Goal: Task Accomplishment & Management: Manage account settings

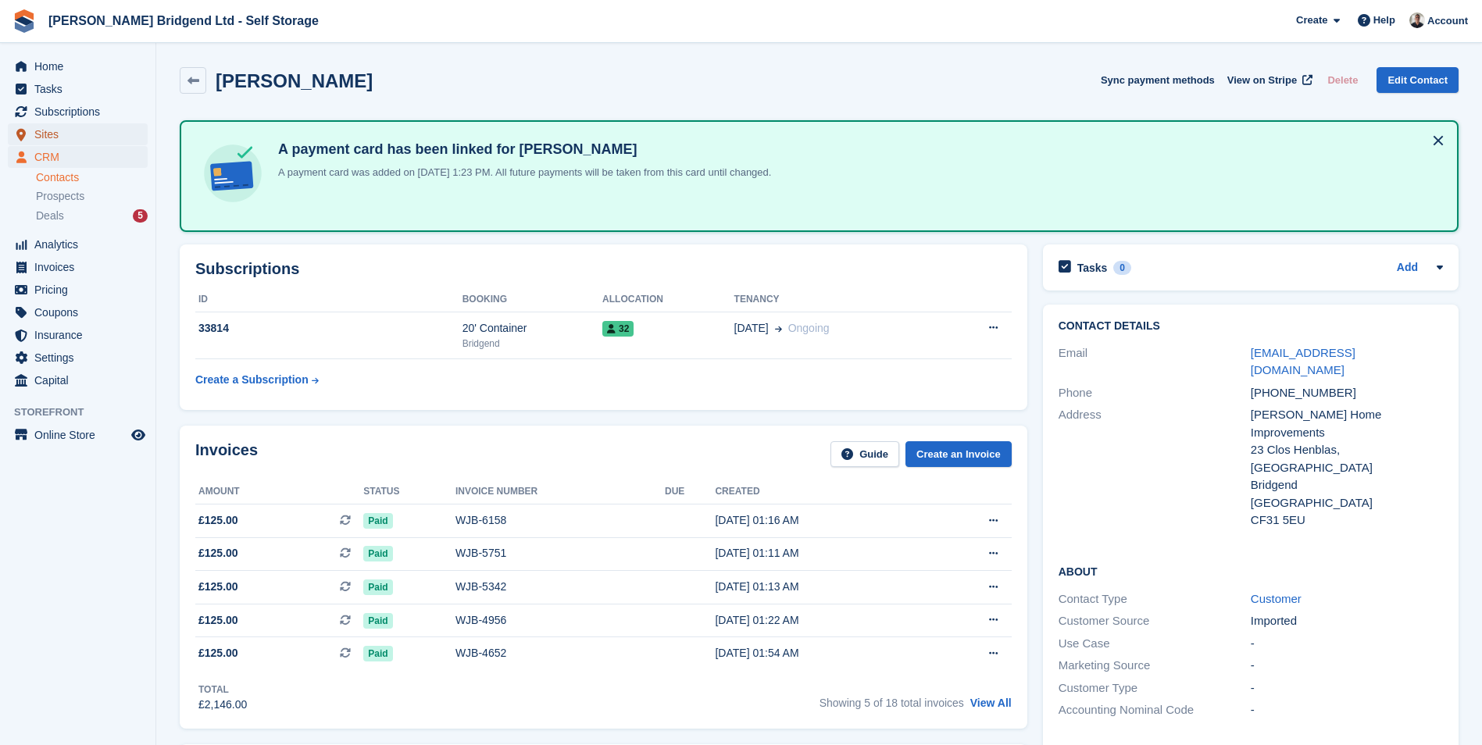
click at [61, 124] on span "Sites" at bounding box center [81, 134] width 94 height 22
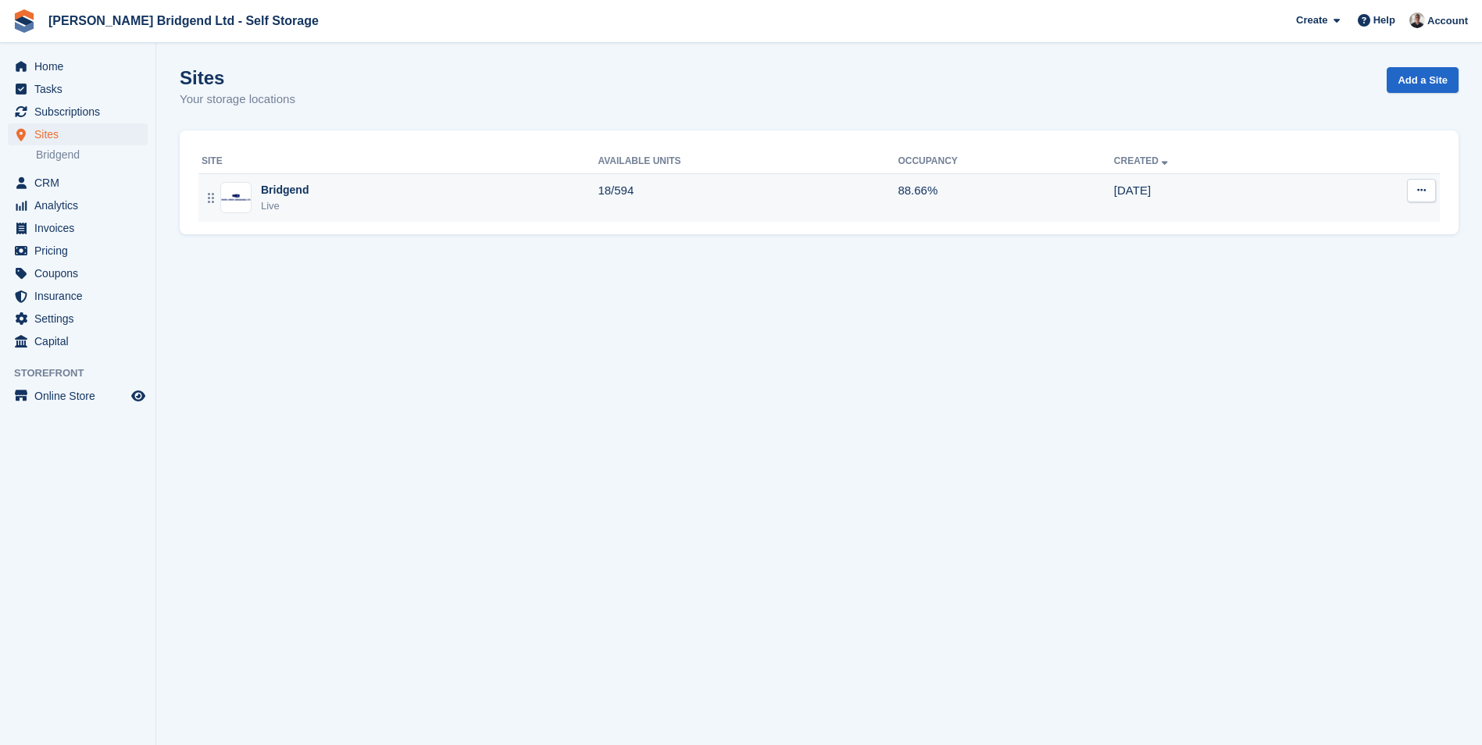
click at [658, 189] on td "18/594" at bounding box center [748, 197] width 300 height 48
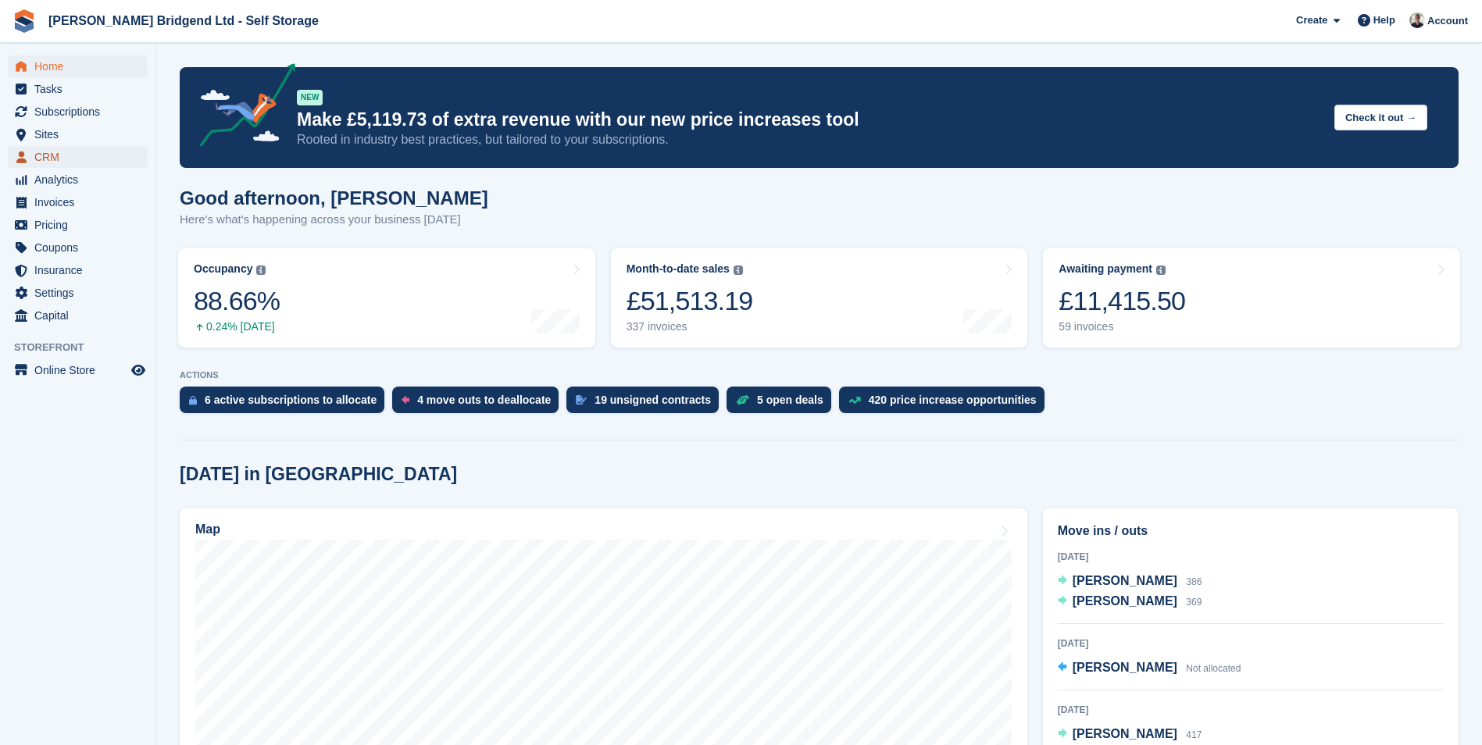
click at [89, 147] on span "CRM" at bounding box center [81, 157] width 94 height 22
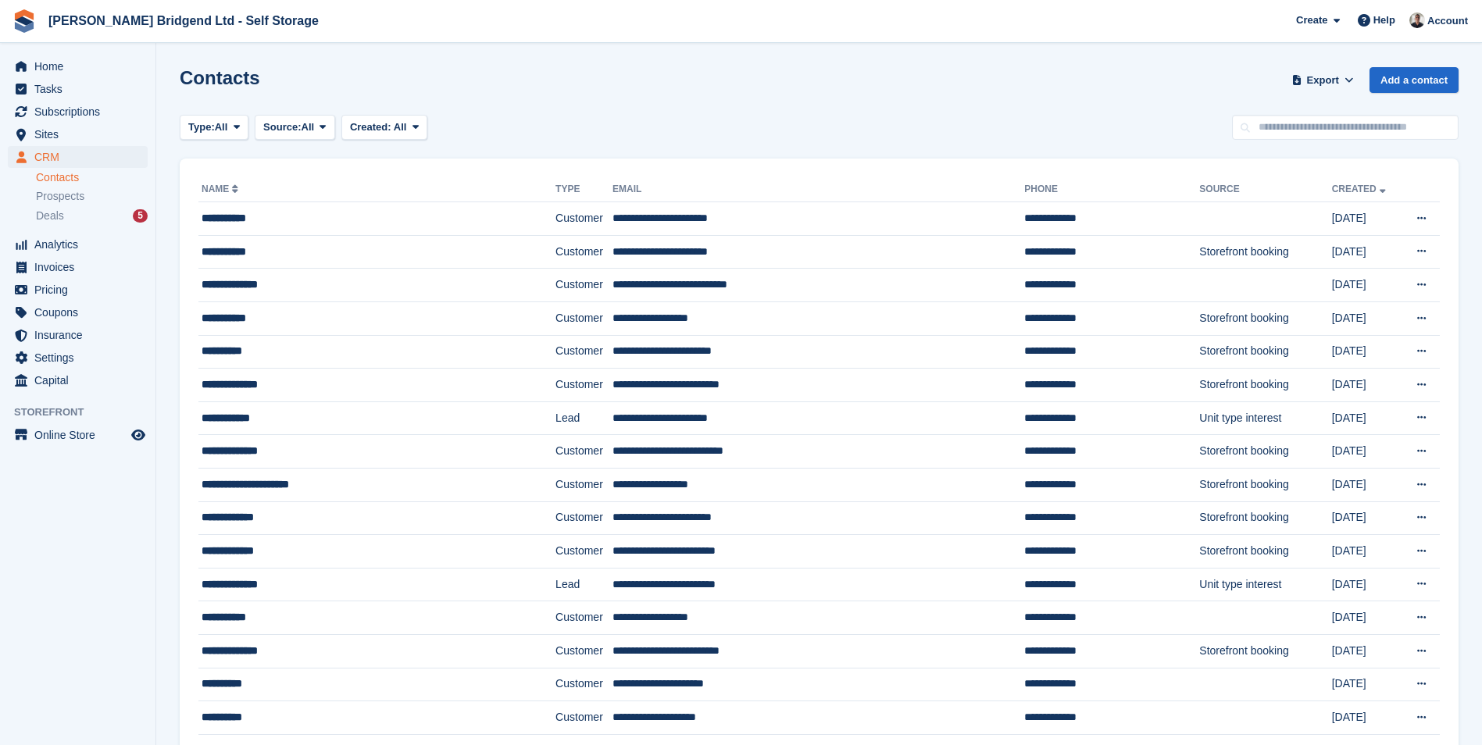
click at [1351, 138] on input "text" at bounding box center [1345, 128] width 227 height 26
type input "******"
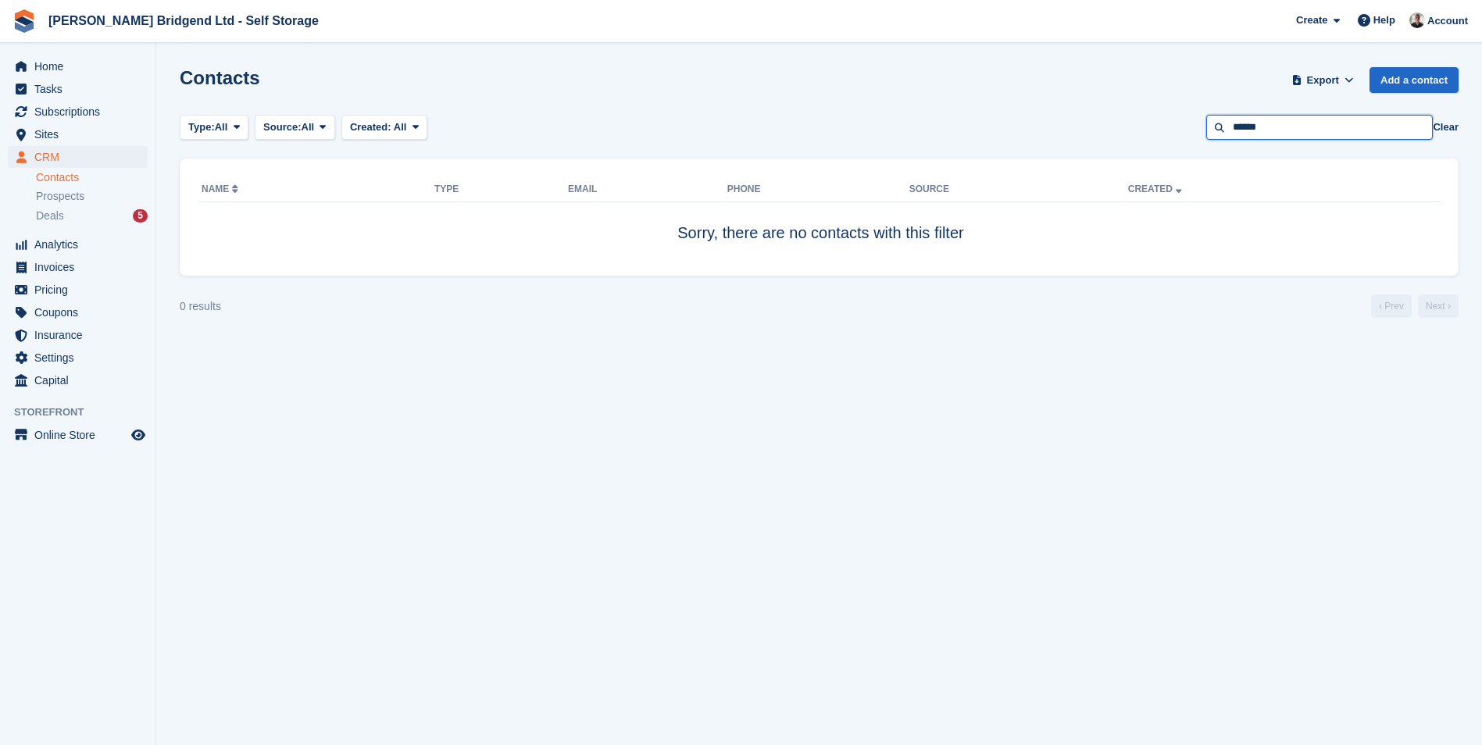
drag, startPoint x: 1323, startPoint y: 124, endPoint x: 1092, endPoint y: 104, distance: 231.4
click at [1110, 113] on section "Contacts Export Export Contacts Export a CSV of all Contacts which match the cu…" at bounding box center [819, 372] width 1326 height 745
type input "******"
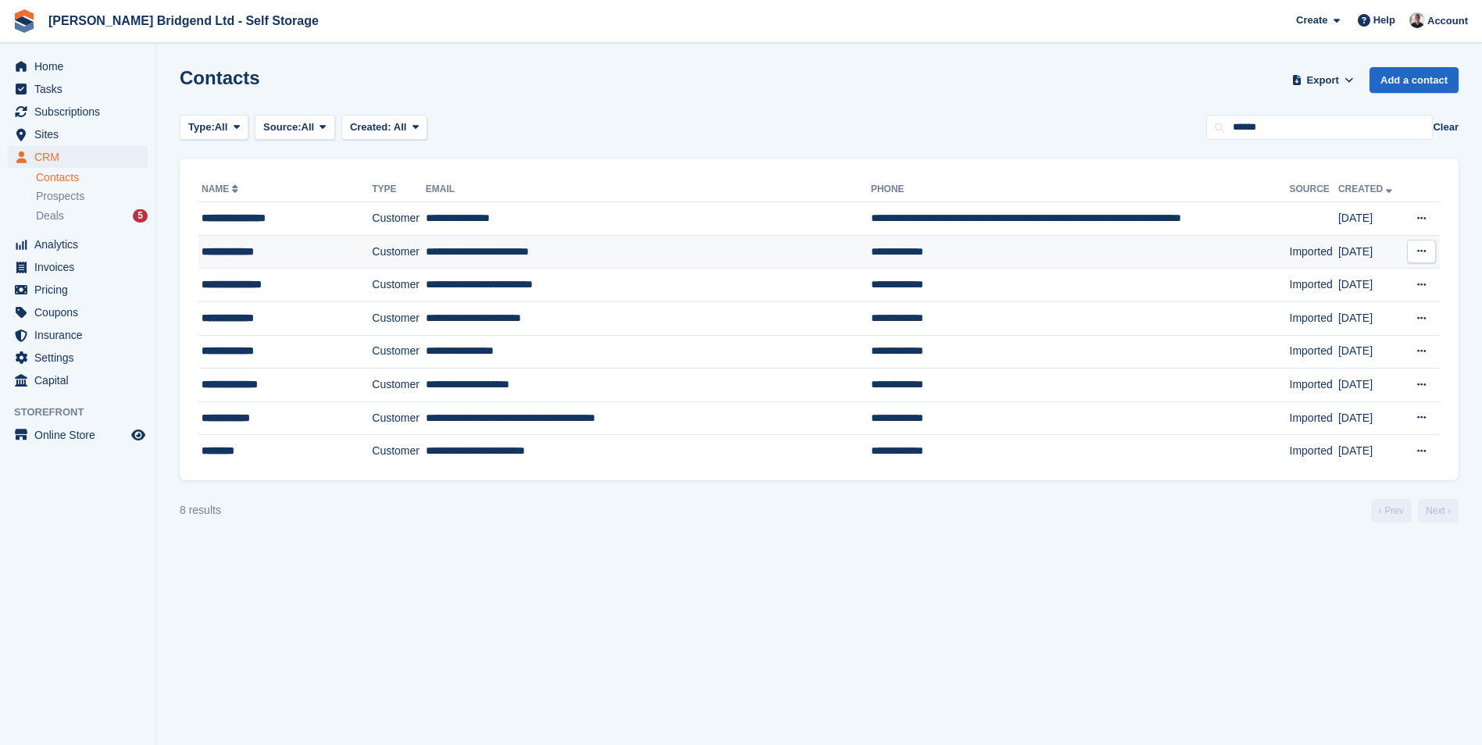
click at [386, 248] on td "Customer" at bounding box center [399, 252] width 54 height 34
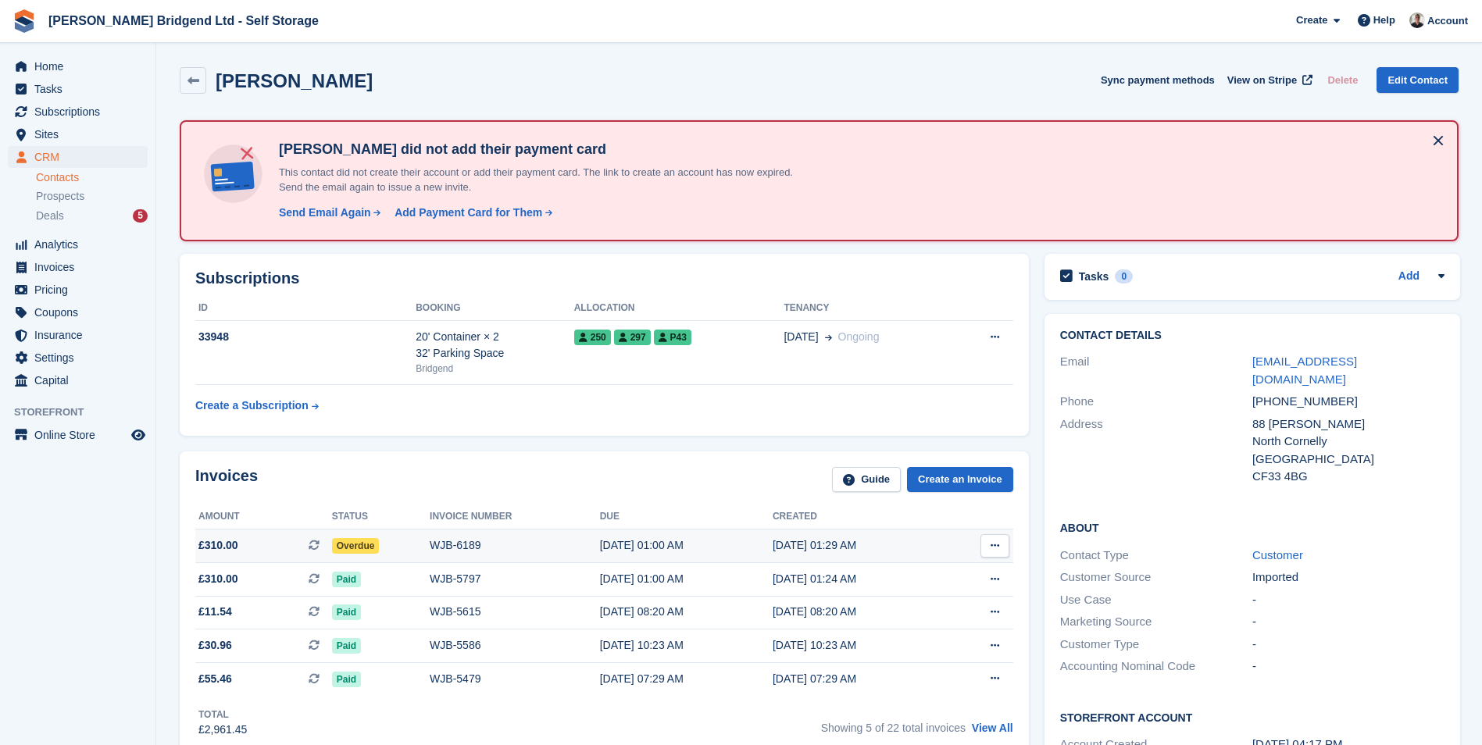
click at [671, 537] on td "[DATE] 01:00 AM" at bounding box center [686, 547] width 173 height 34
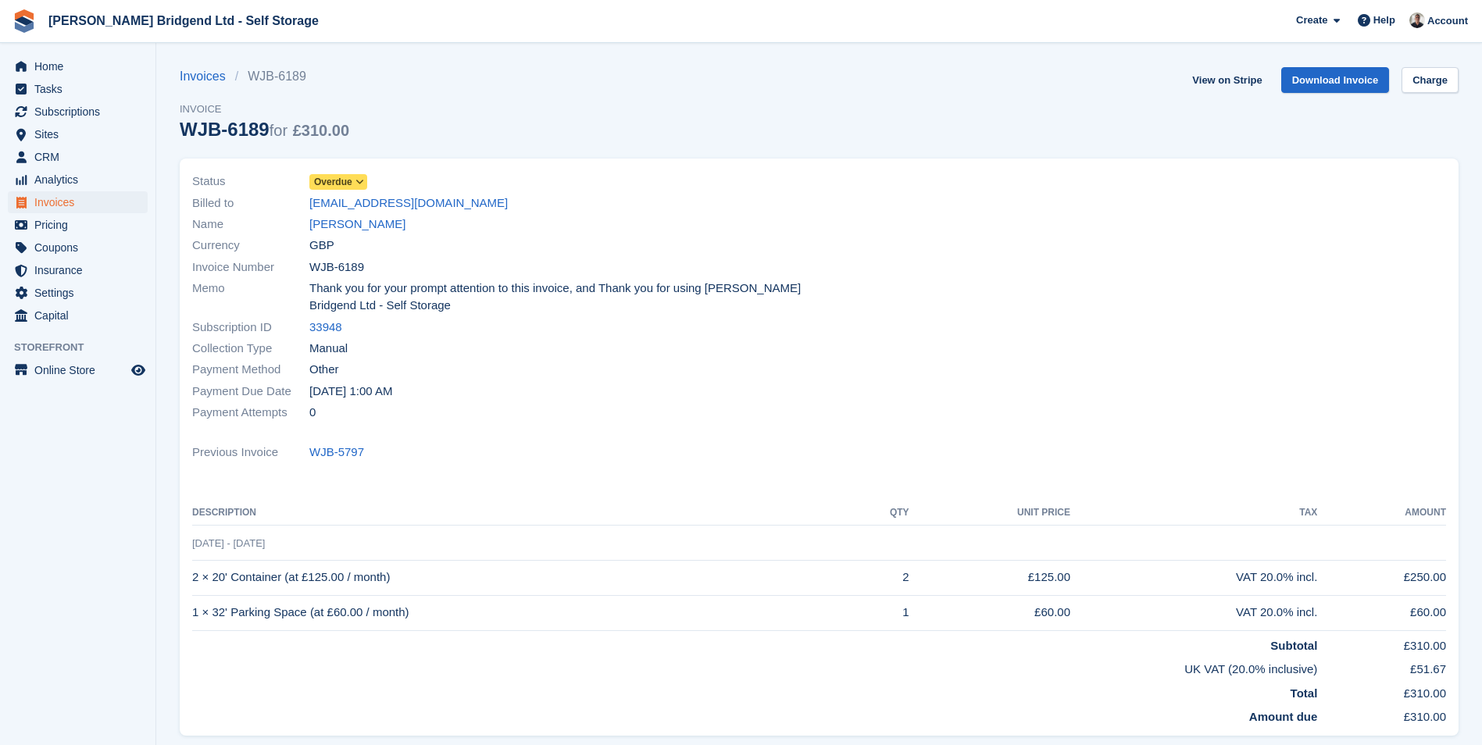
click at [347, 181] on span "Overdue" at bounding box center [333, 182] width 38 height 14
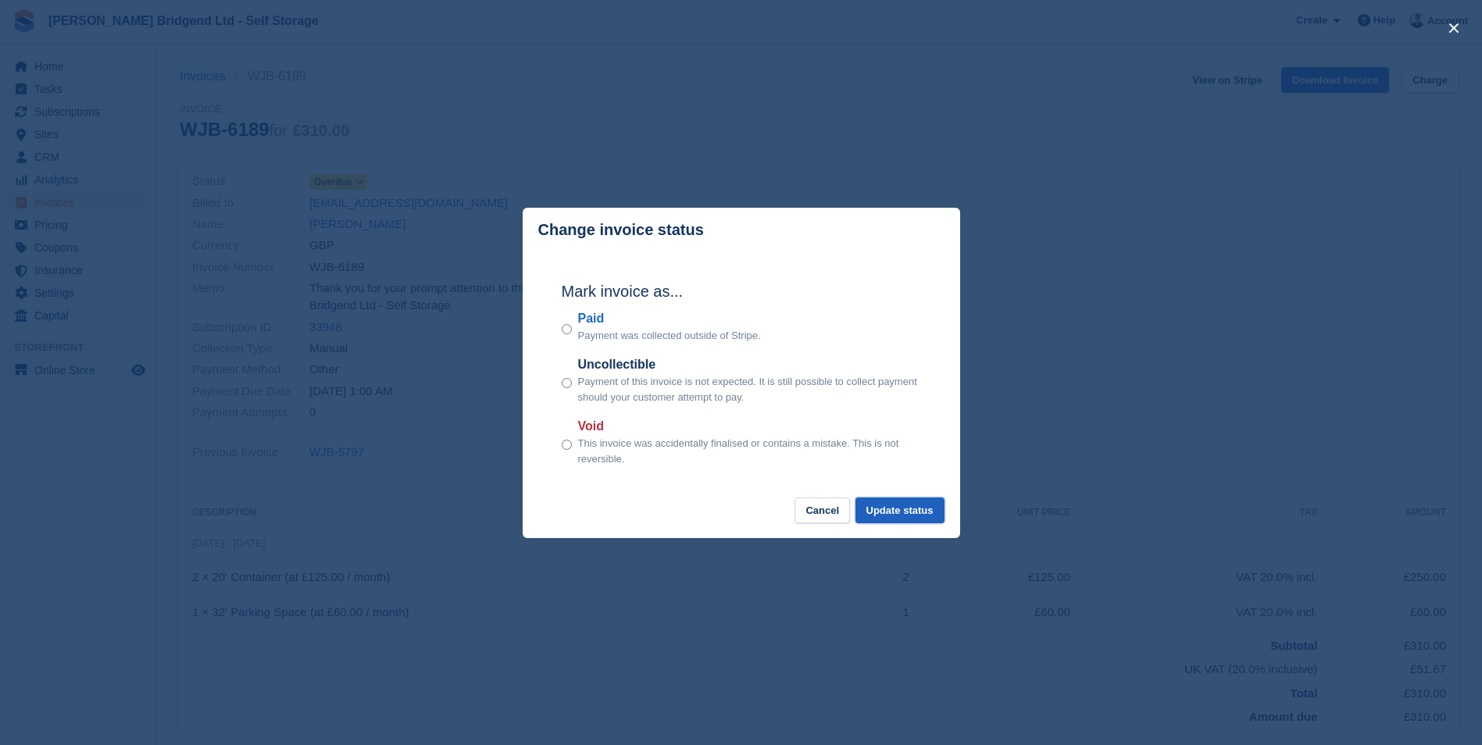
click at [912, 506] on button "Update status" at bounding box center [900, 511] width 89 height 26
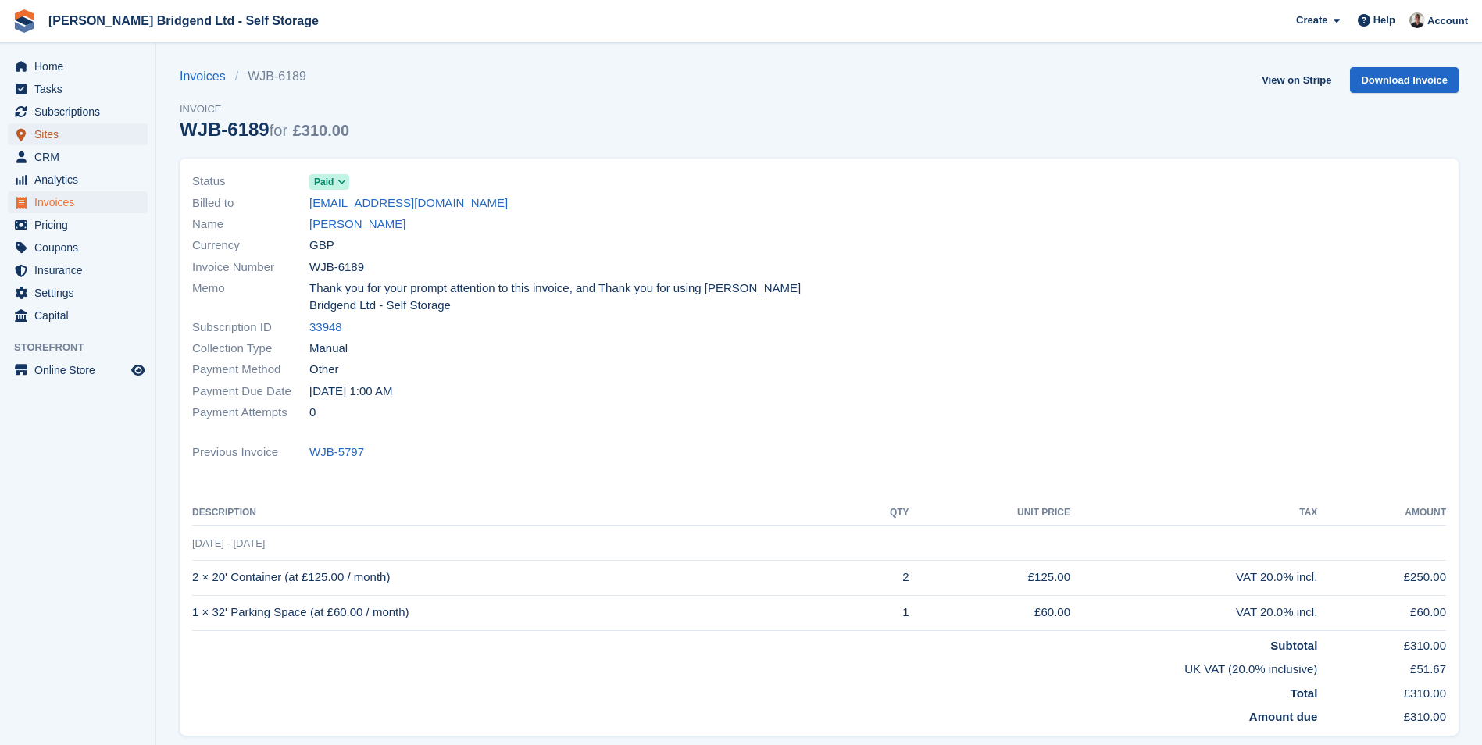
click at [76, 134] on span "Sites" at bounding box center [81, 134] width 94 height 22
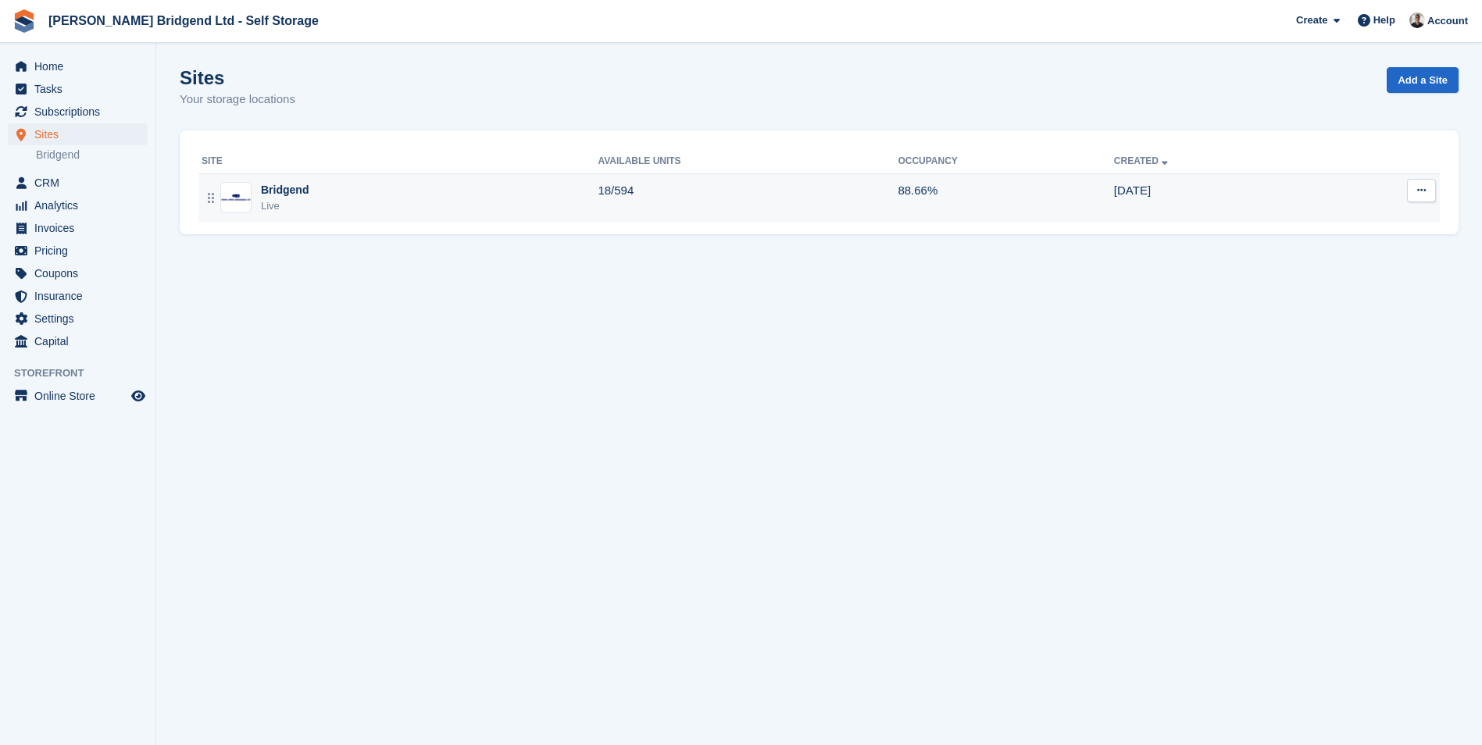
click at [696, 191] on td "18/594" at bounding box center [748, 197] width 300 height 48
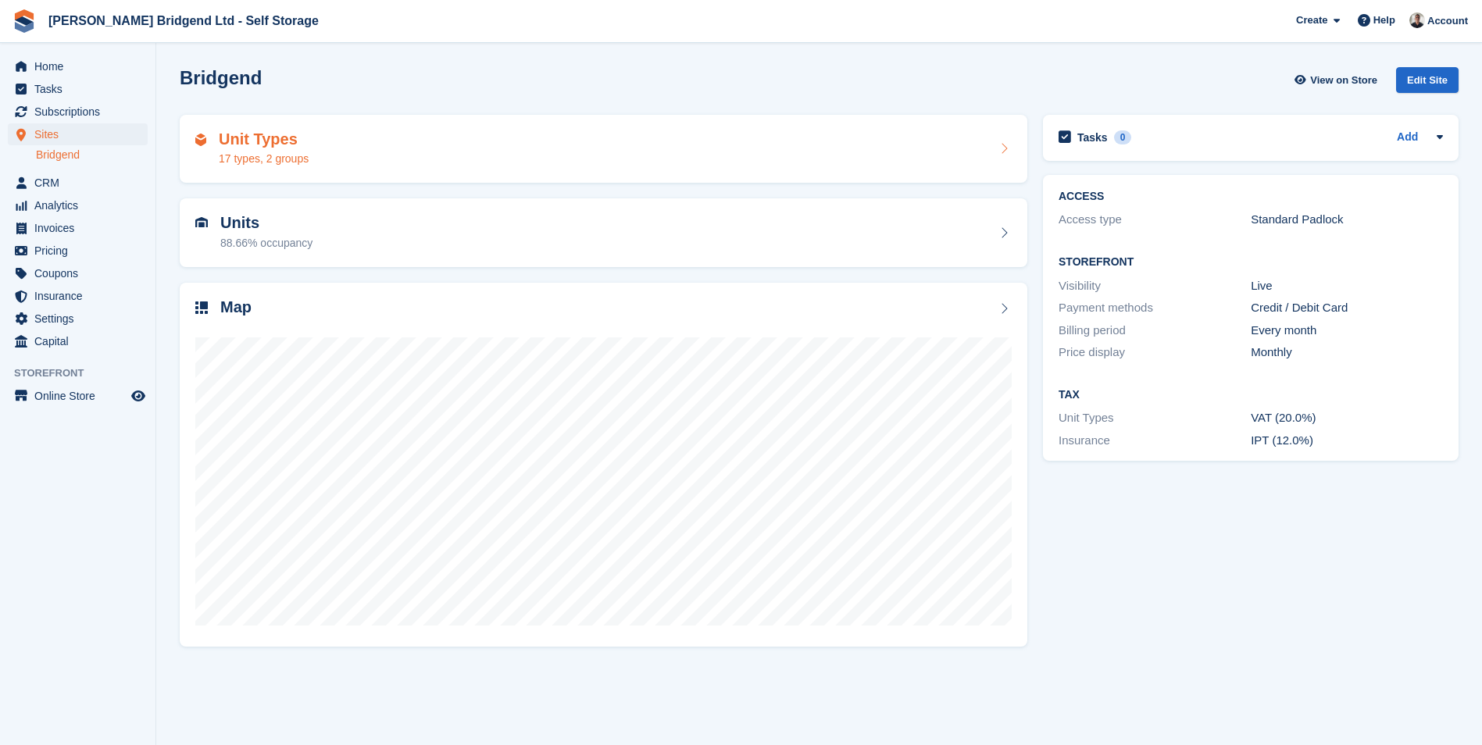
click at [368, 156] on div "Unit Types 17 types, 2 groups" at bounding box center [603, 150] width 817 height 38
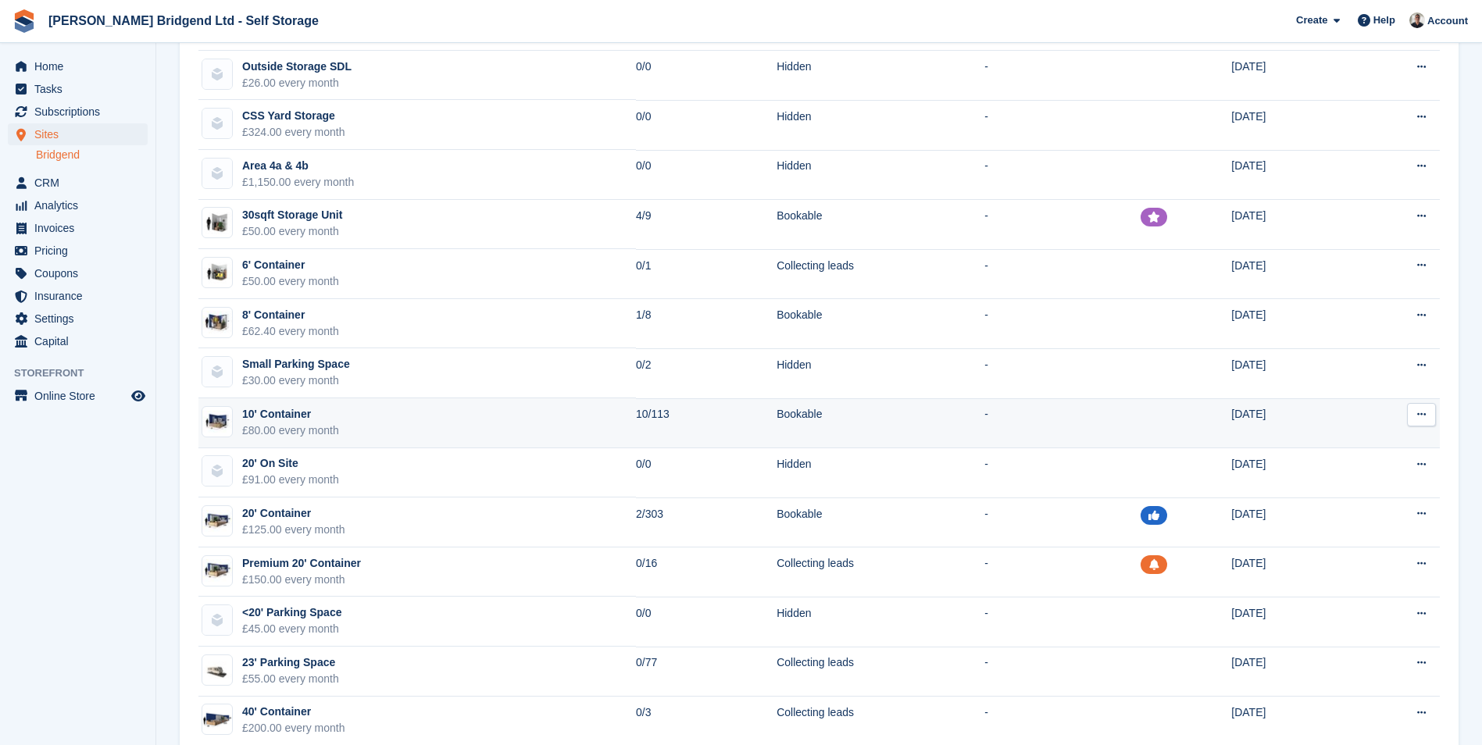
scroll to position [391, 0]
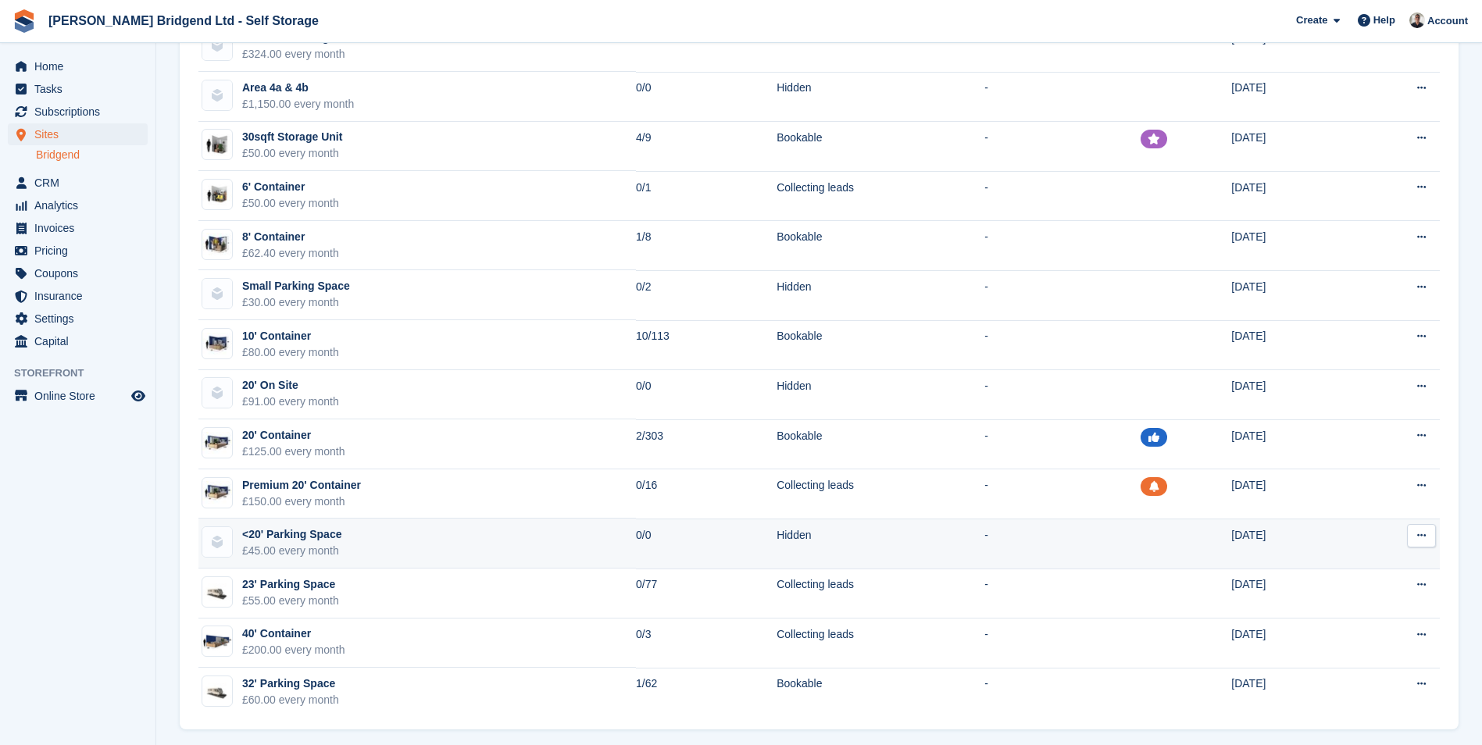
click at [1427, 535] on button at bounding box center [1421, 535] width 29 height 23
click at [1370, 573] on p "Edit unit type" at bounding box center [1361, 566] width 136 height 20
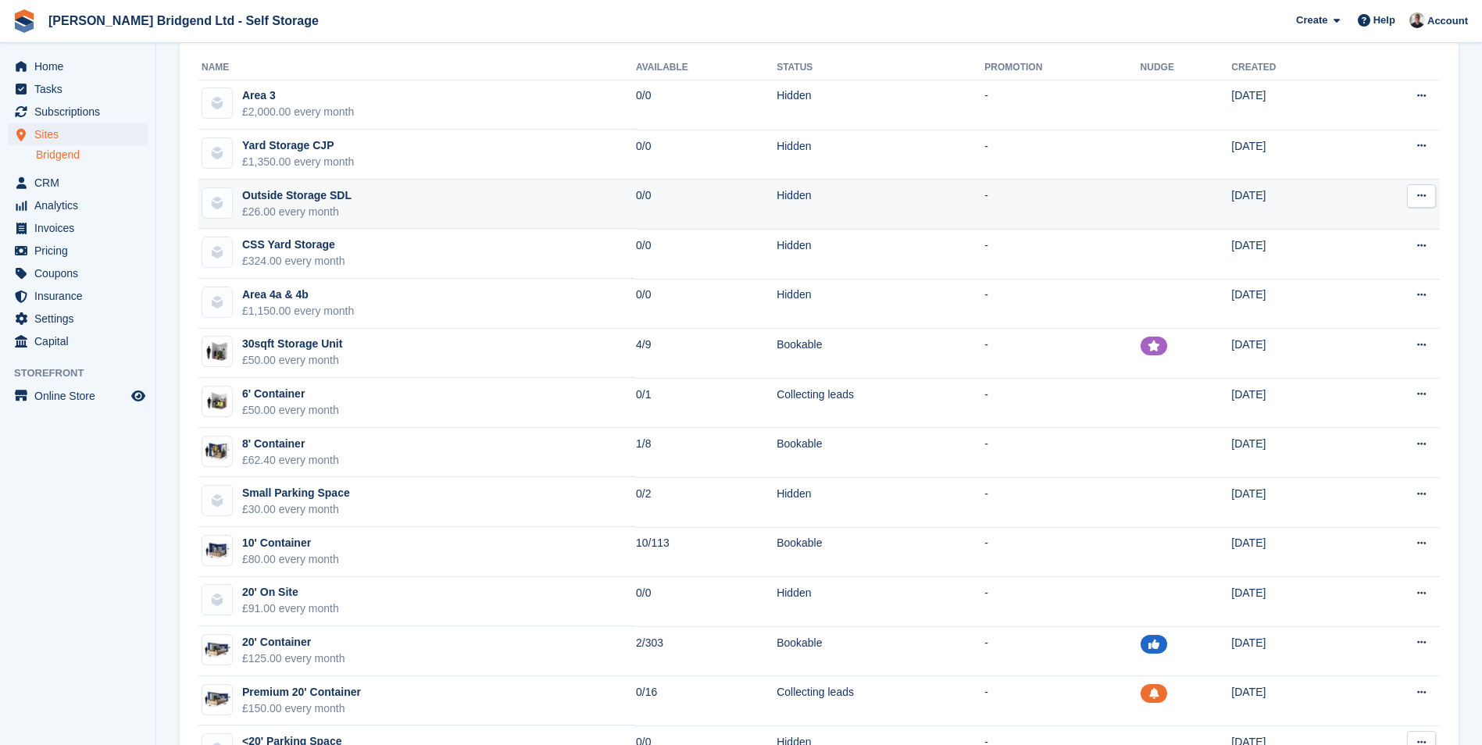
scroll to position [156, 0]
